Goal: Connect with others: Follow

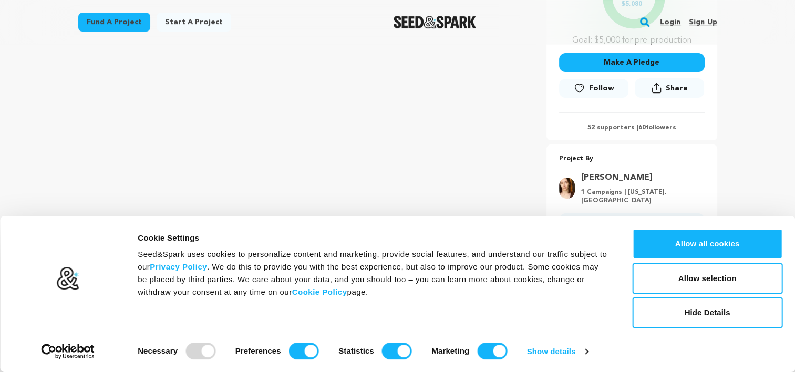
scroll to position [265, 0]
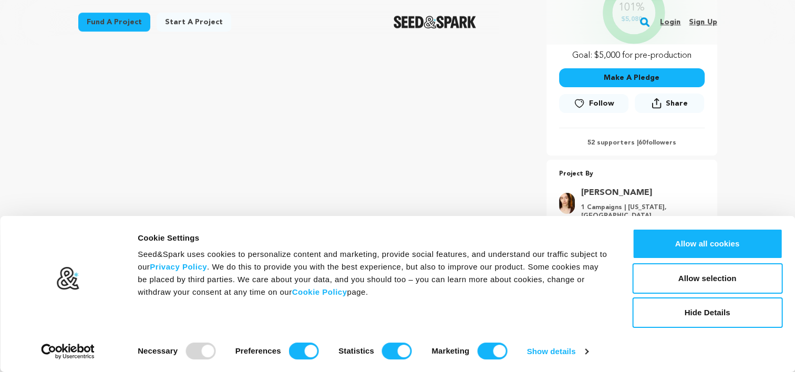
click at [599, 96] on link "Follow" at bounding box center [593, 103] width 69 height 19
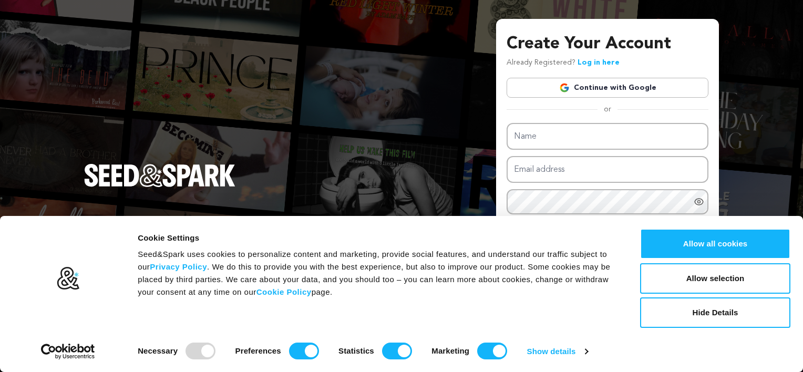
click at [635, 89] on link "Continue with Google" at bounding box center [608, 88] width 202 height 20
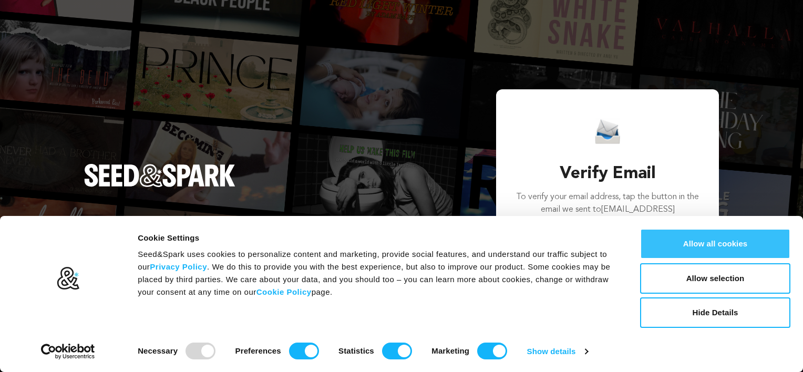
click at [690, 250] on button "Allow all cookies" at bounding box center [715, 244] width 150 height 30
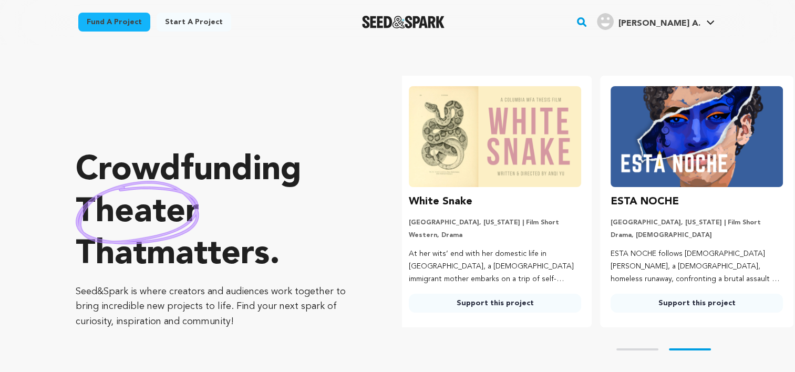
scroll to position [0, 210]
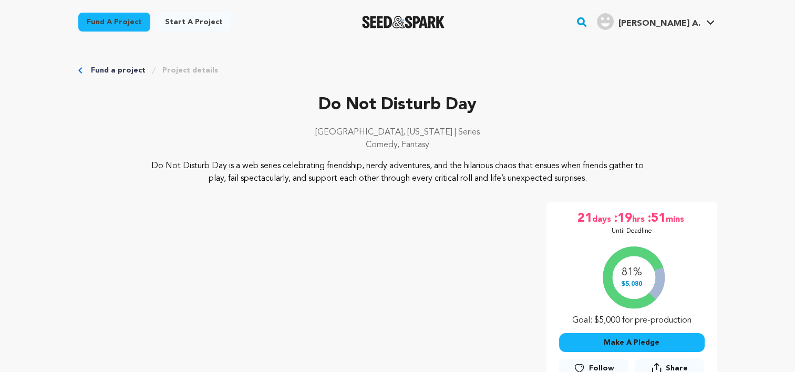
click at [587, 366] on button "Follow" at bounding box center [593, 368] width 69 height 19
